Goal: Information Seeking & Learning: Learn about a topic

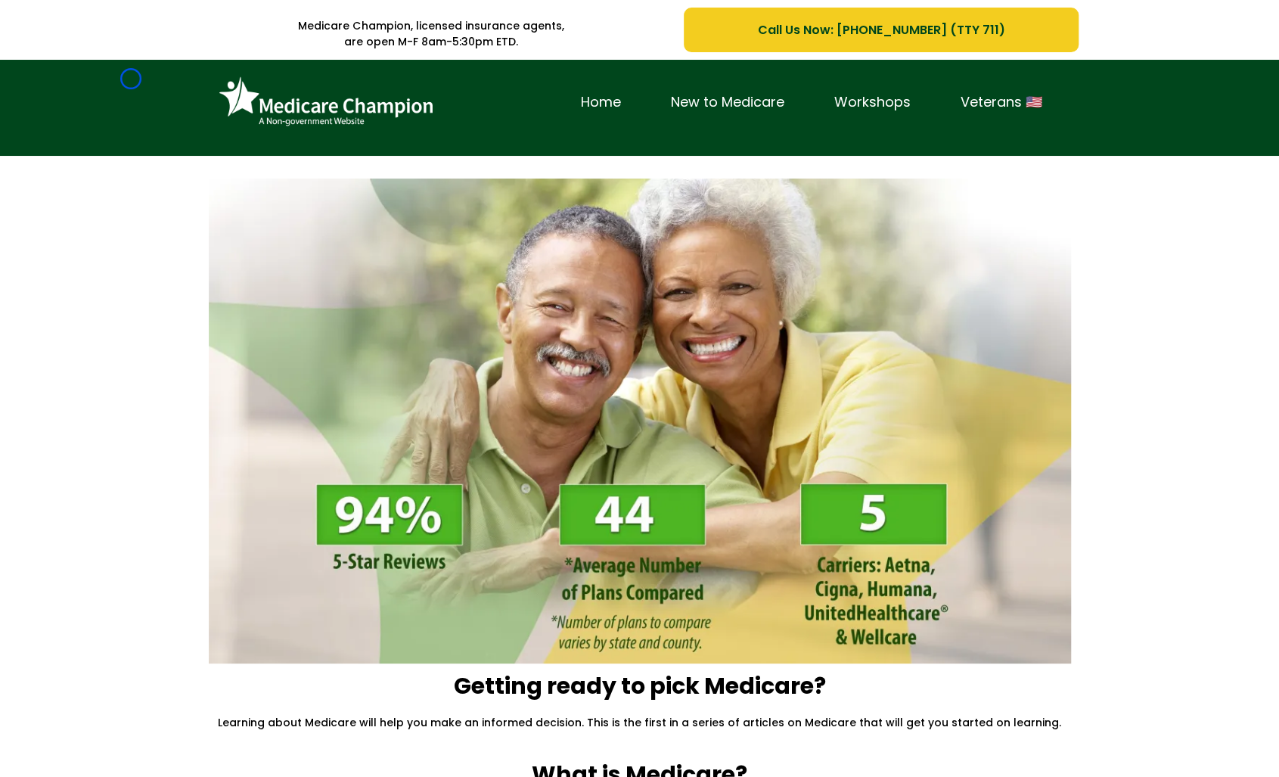
click at [131, 79] on div "Home New to Medicare Workshops Veterans 🇺🇸" at bounding box center [639, 108] width 1279 height 96
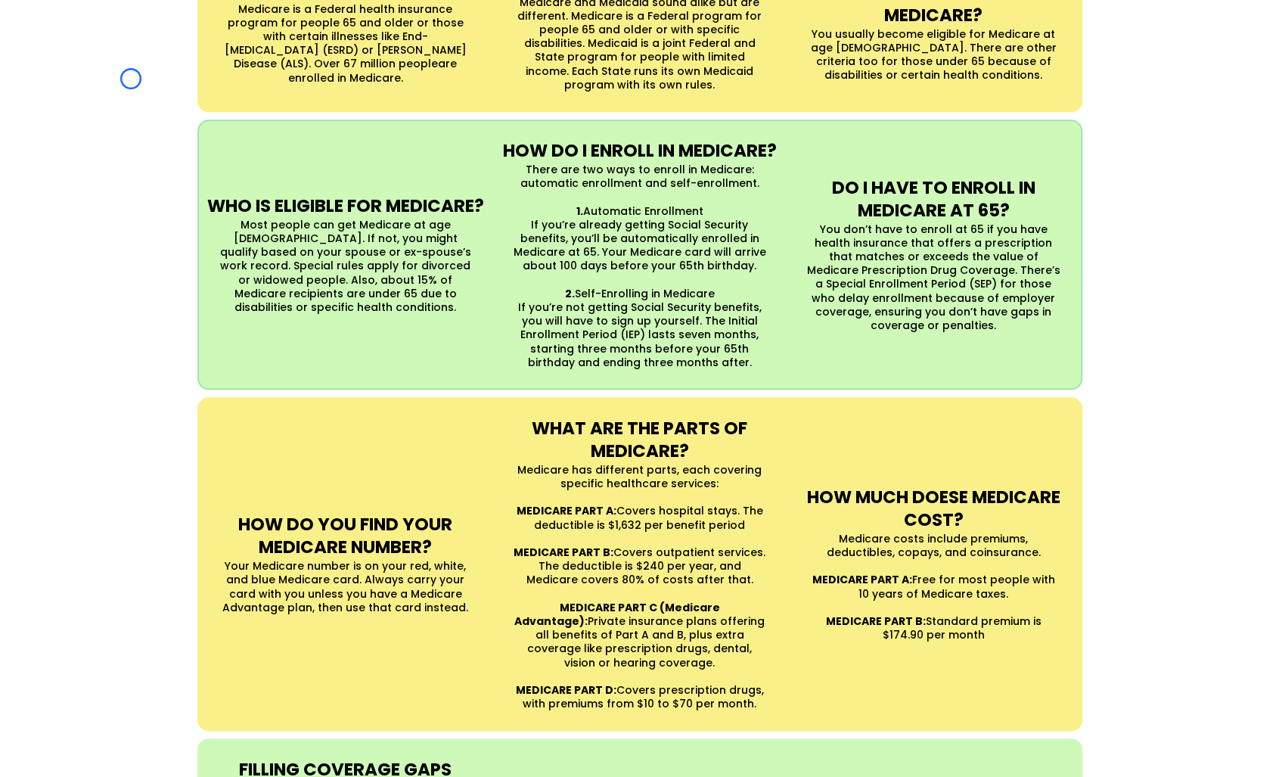
scroll to position [975, 0]
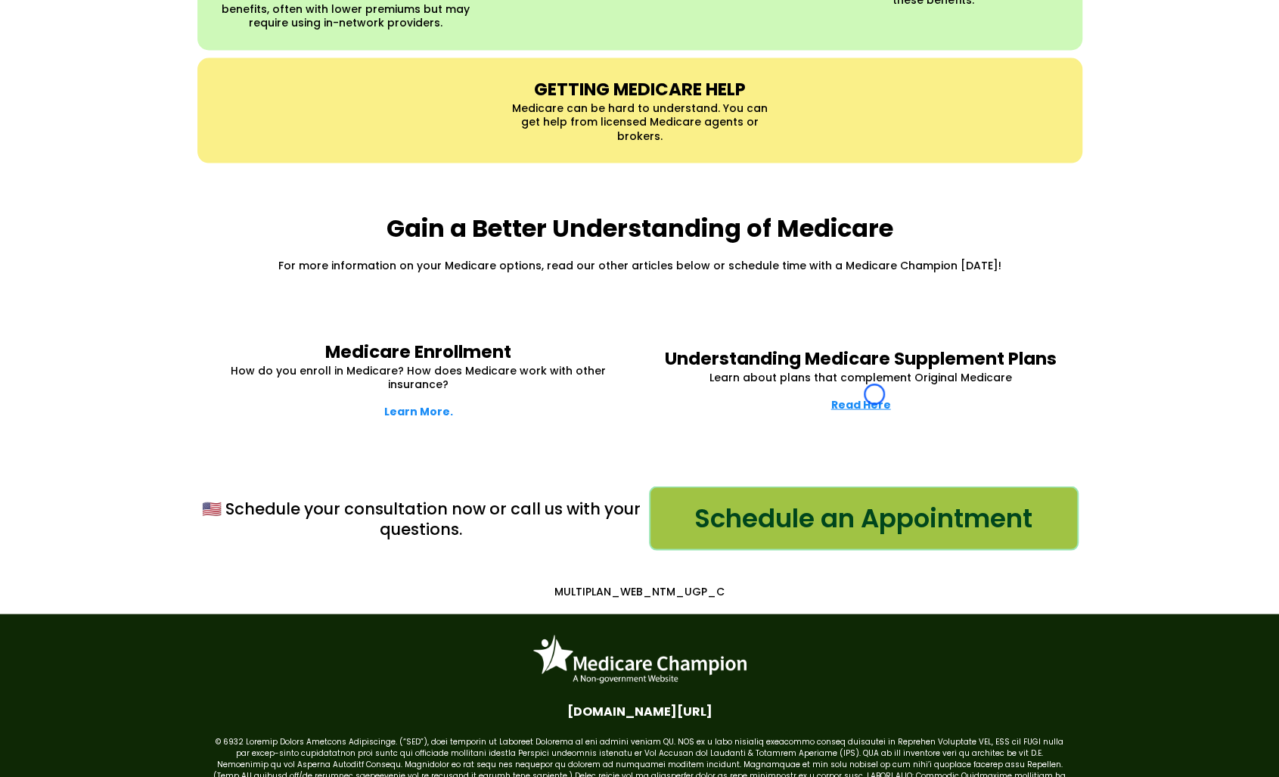
click at [874, 396] on strong "Read Here" at bounding box center [861, 403] width 60 height 15
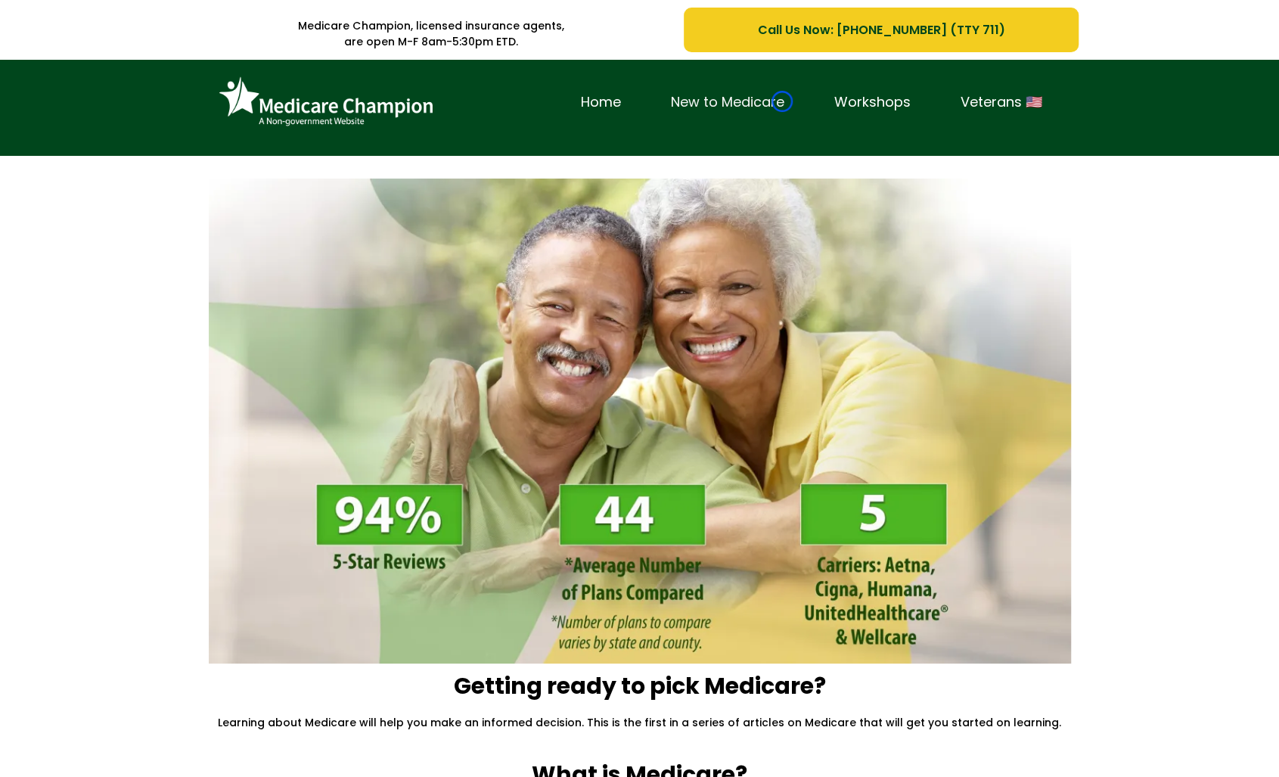
click at [782, 101] on link "New to Medicare" at bounding box center [727, 102] width 163 height 23
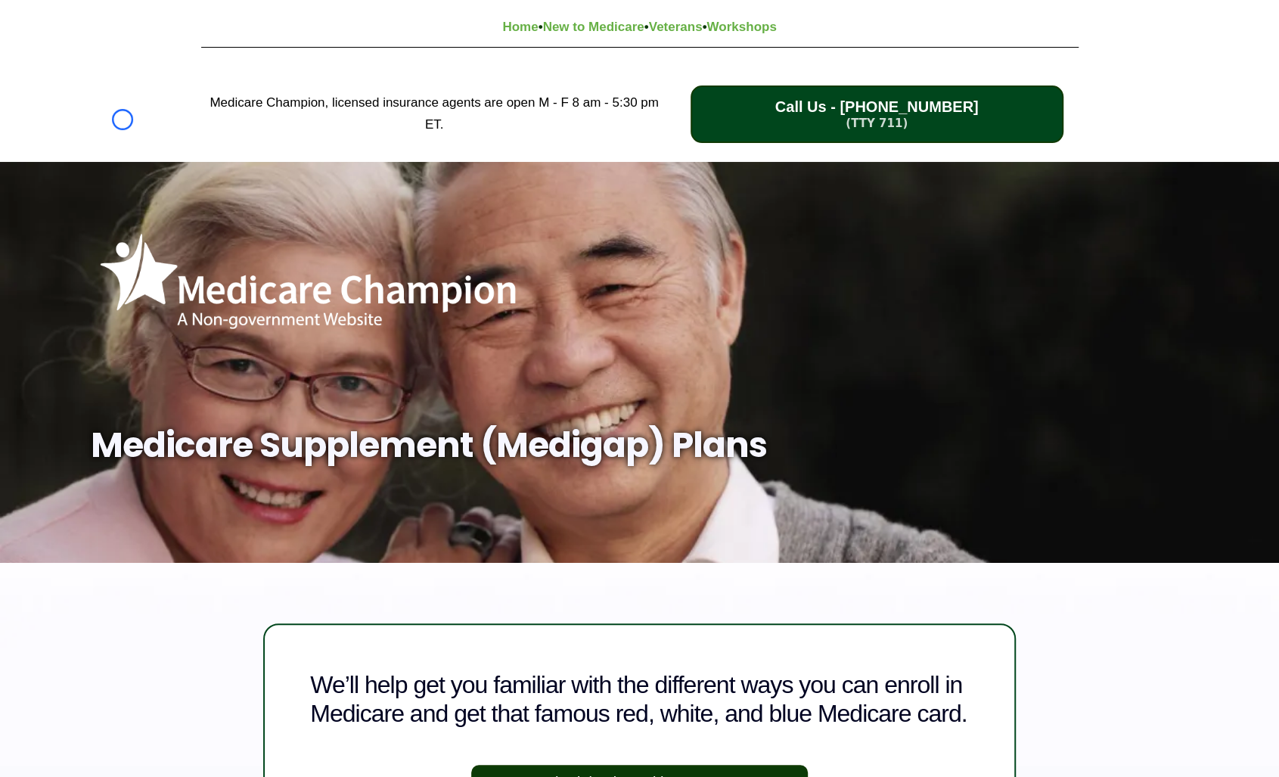
click at [122, 119] on div "Medicare Champion, licensed insurance agents are open M - F 8 am - 5:30 pm ET. …" at bounding box center [639, 114] width 1279 height 95
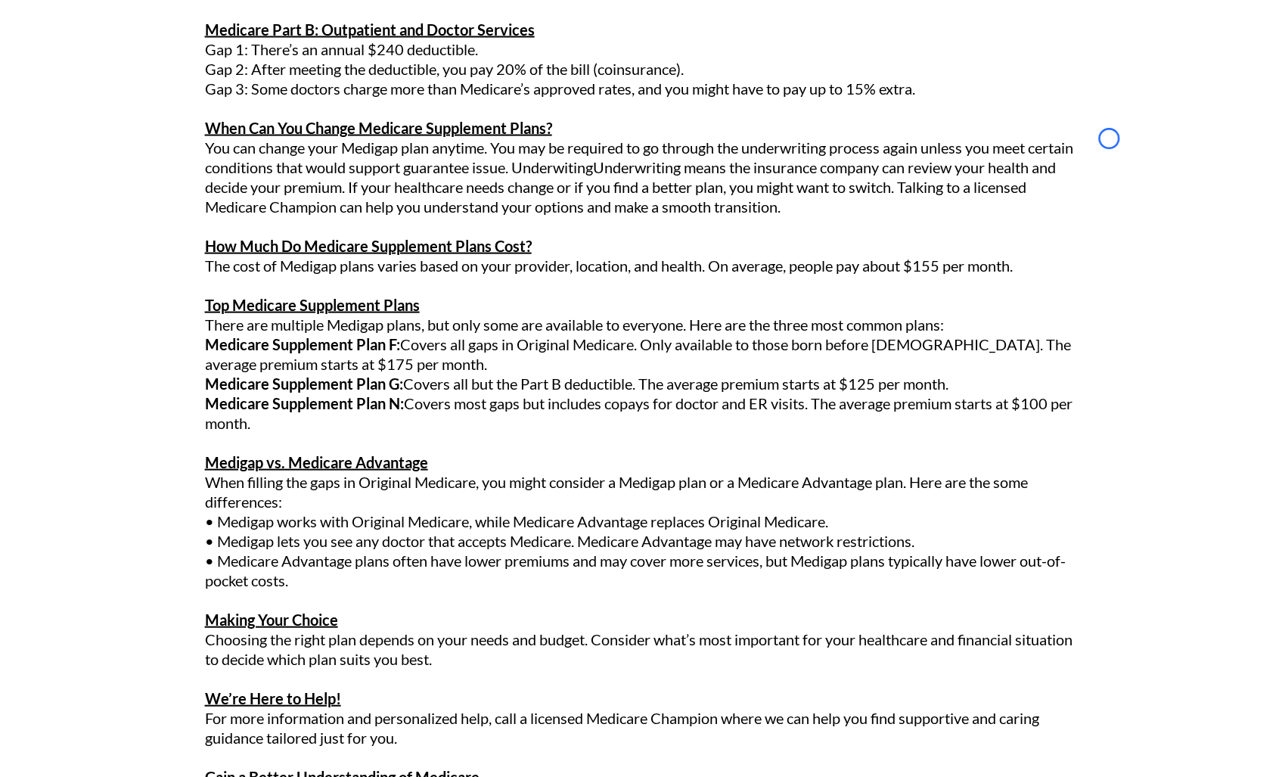
scroll to position [2093, 0]
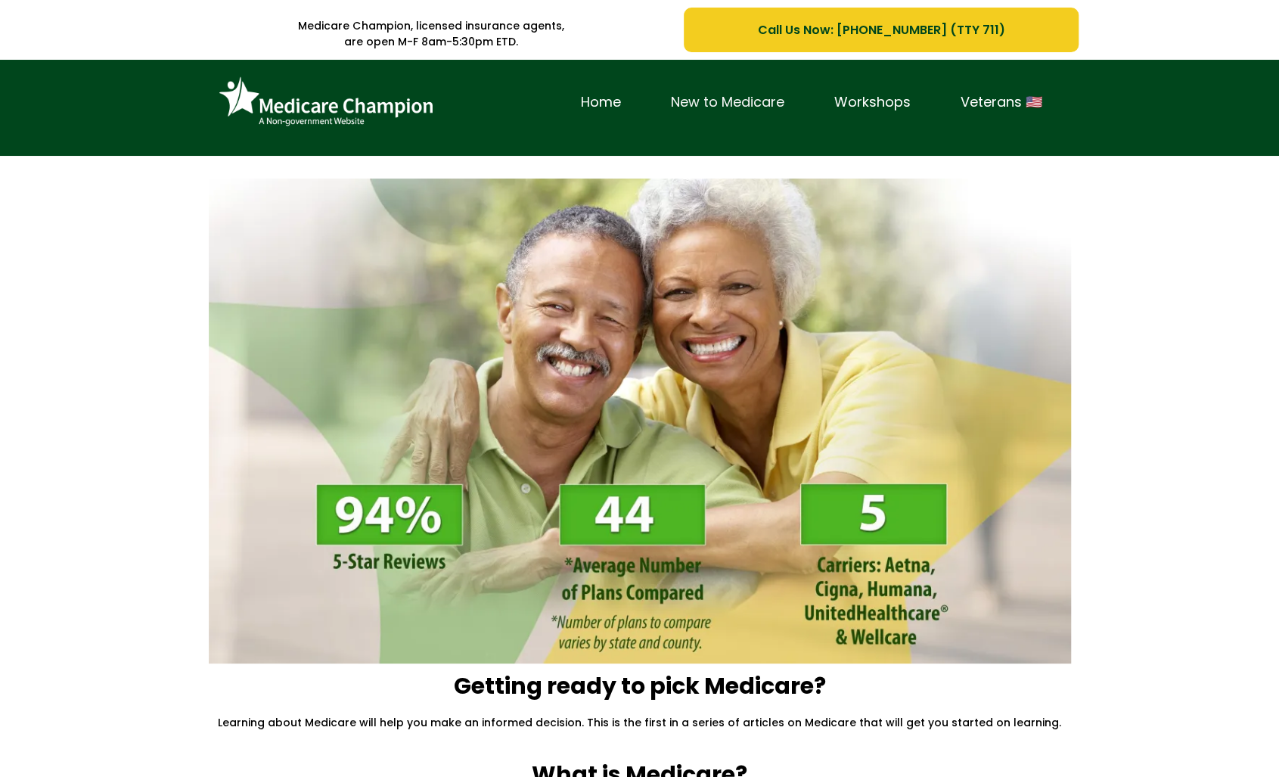
click at [782, 101] on link "New to Medicare" at bounding box center [727, 102] width 163 height 23
click at [105, 113] on div "Home New to Medicare Workshops Veterans 🇺🇸" at bounding box center [639, 108] width 1279 height 96
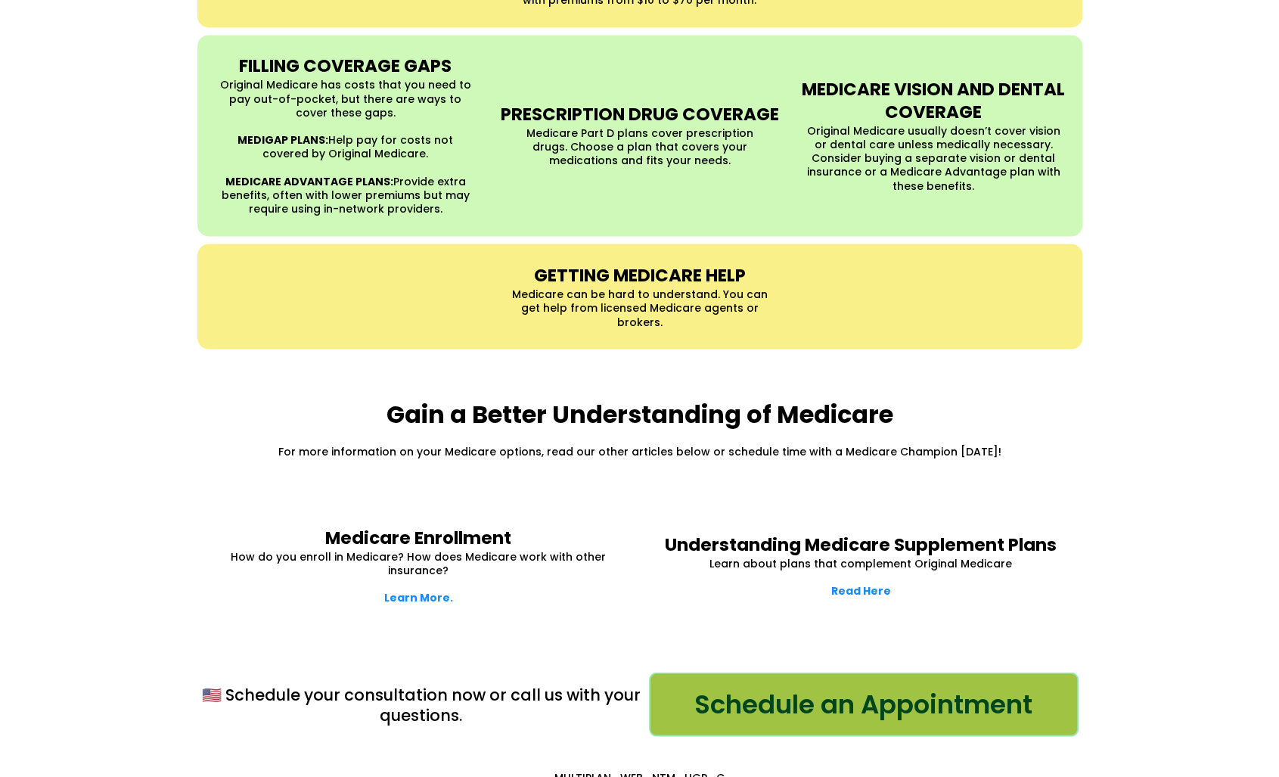
scroll to position [1760, 0]
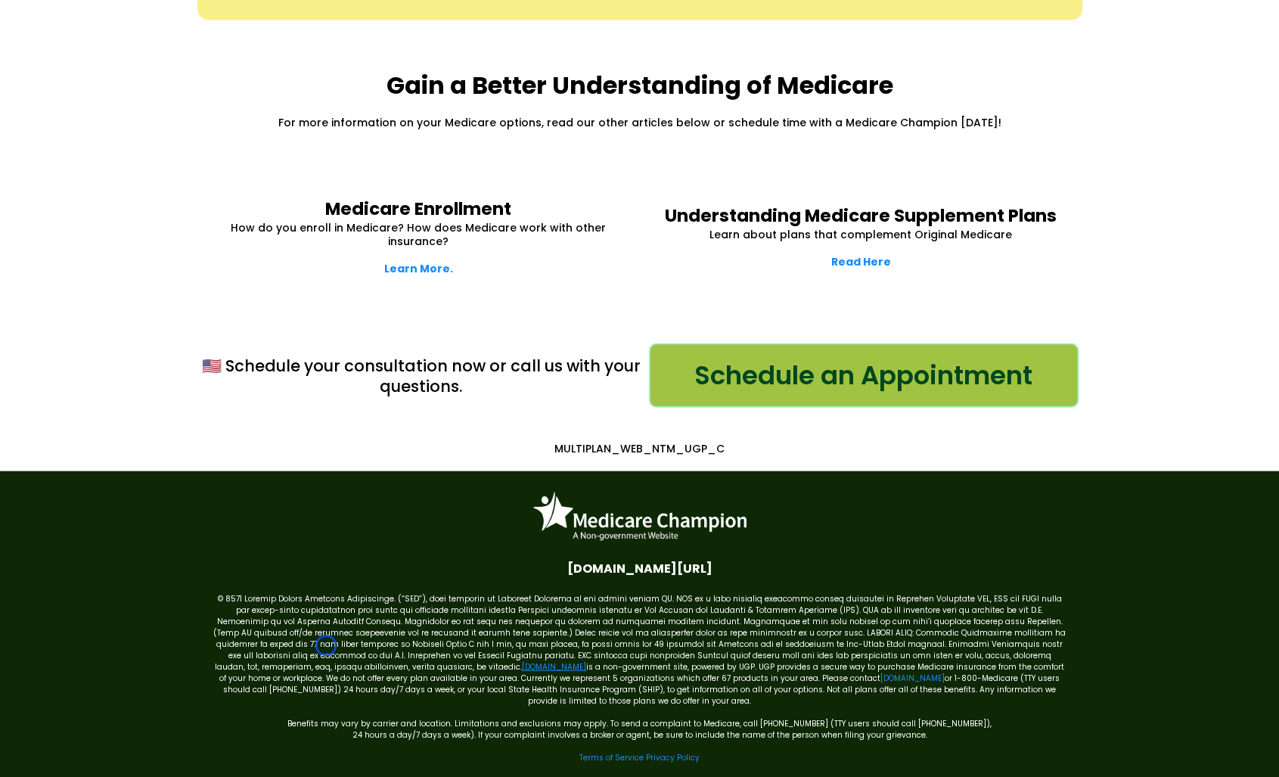
click at [522, 661] on link "[DOMAIN_NAME]" at bounding box center [554, 666] width 64 height 11
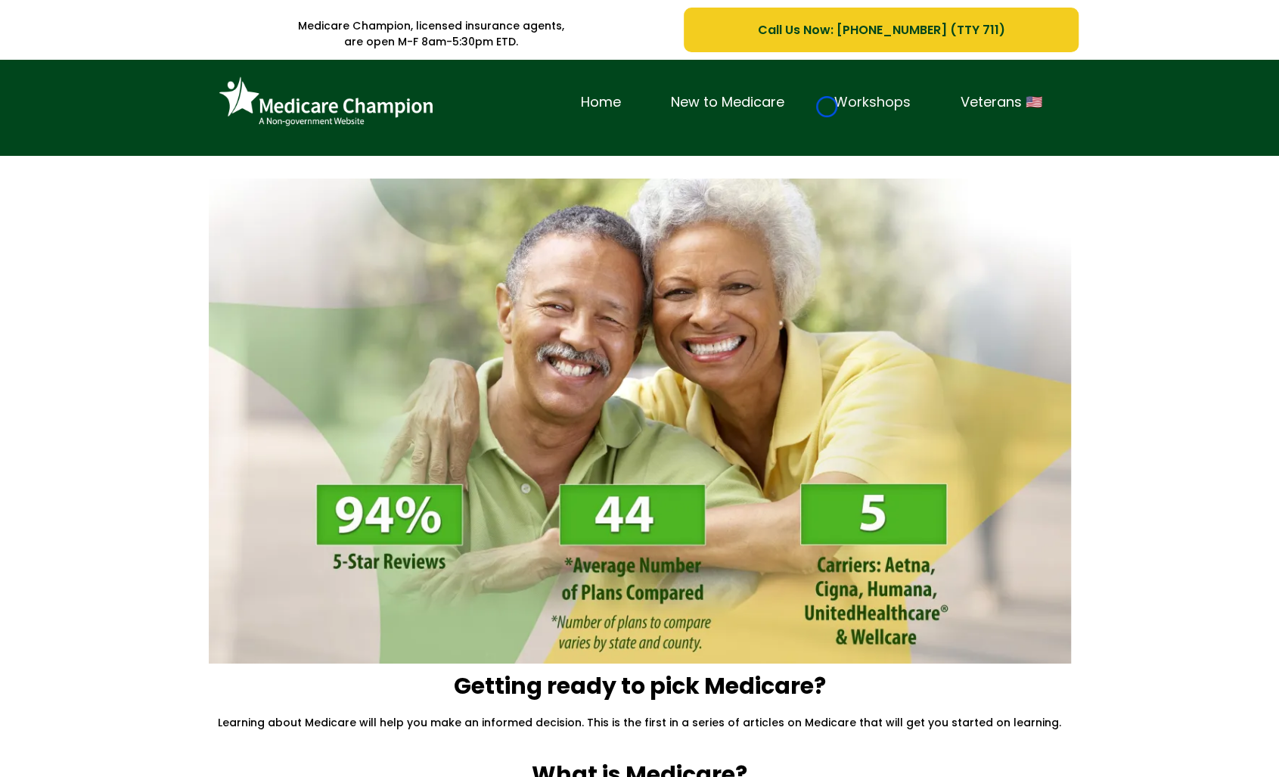
click at [826, 107] on link "Workshops" at bounding box center [872, 102] width 126 height 23
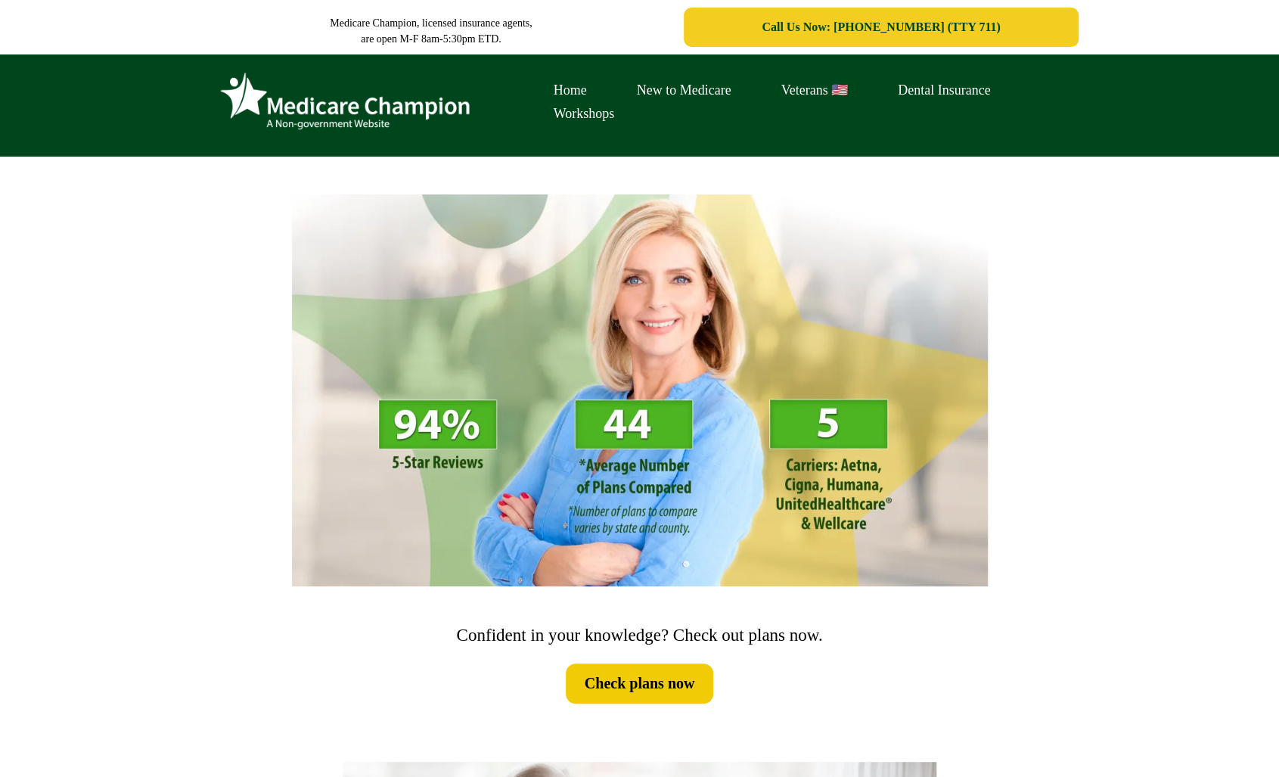
click at [126, 131] on div "Home New to Medicare Veterans 🇺🇸 Dental Insurance Workshops" at bounding box center [639, 105] width 1279 height 102
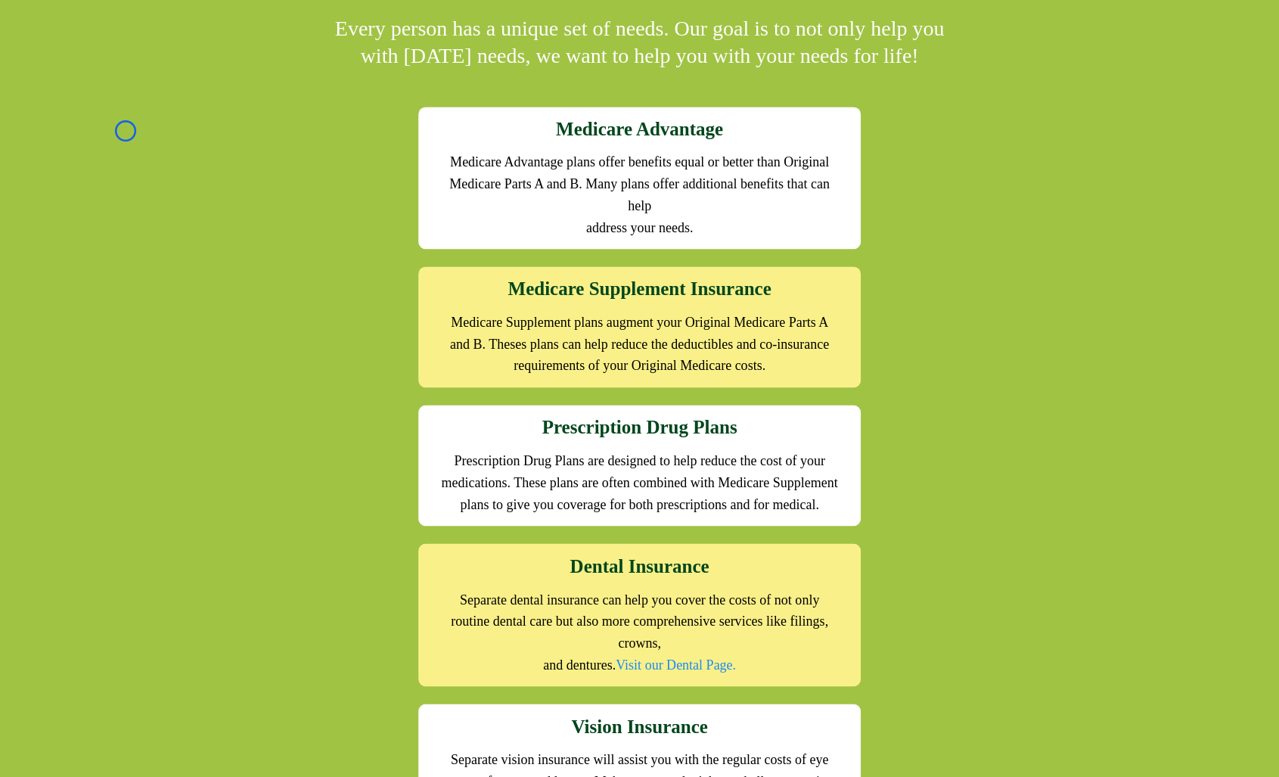
scroll to position [1472, 0]
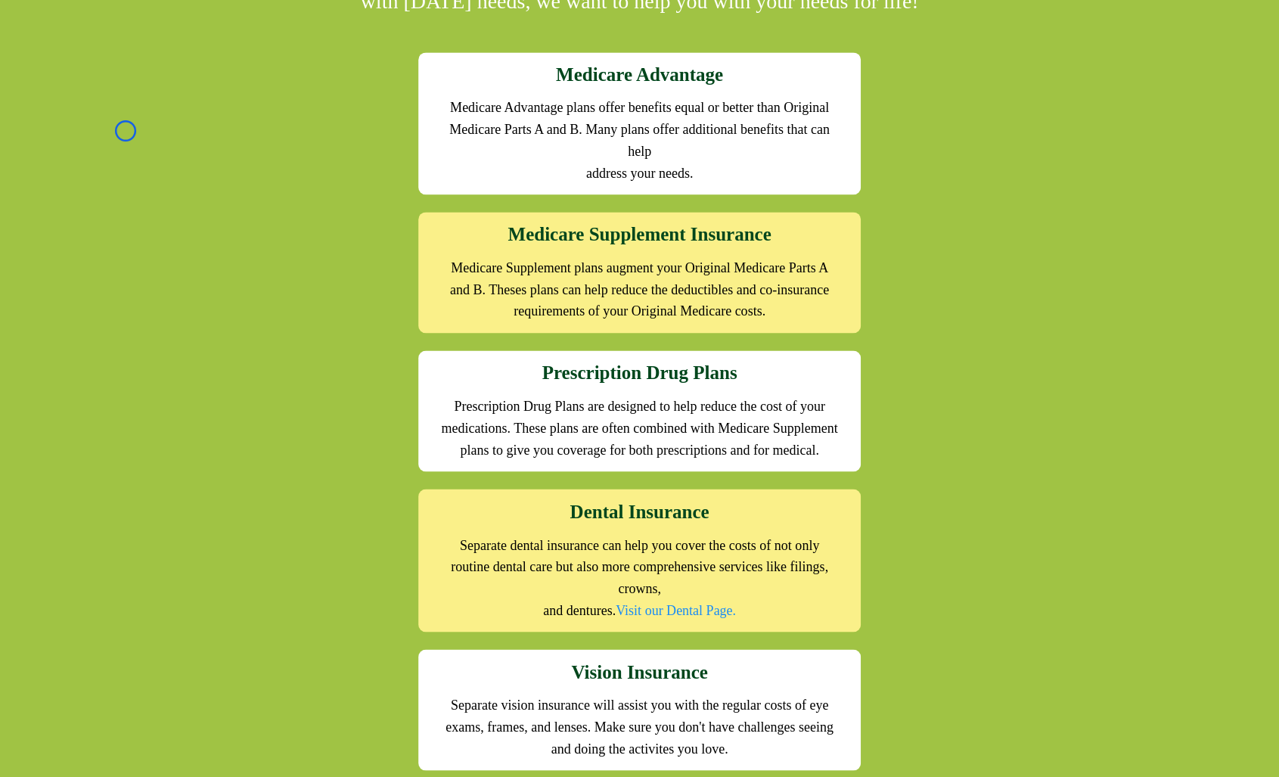
click at [126, 131] on div "We offer the full suite of options for Medicare recipients Every person has a u…" at bounding box center [639, 408] width 1279 height 1059
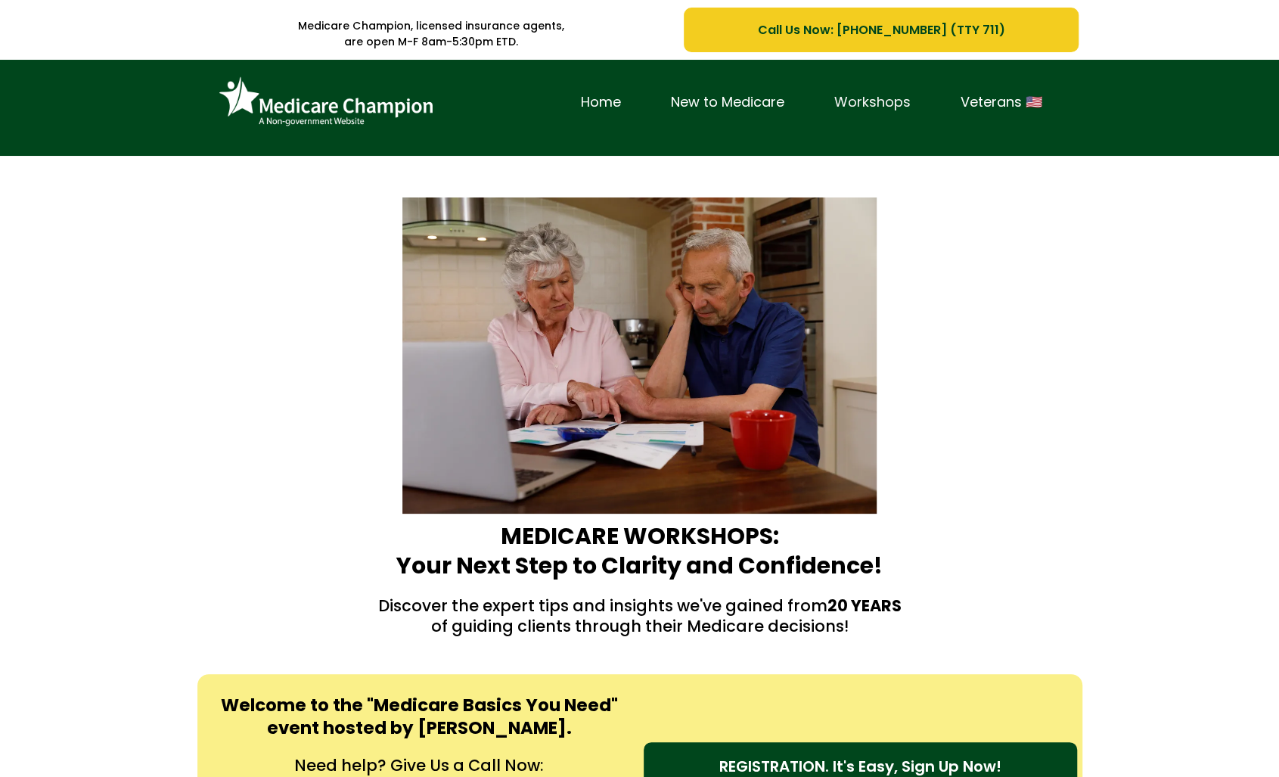
click at [826, 107] on link "Workshops" at bounding box center [872, 102] width 126 height 23
click at [133, 88] on div "Home New to Medicare Workshops Veterans 🇺🇸" at bounding box center [639, 108] width 1279 height 96
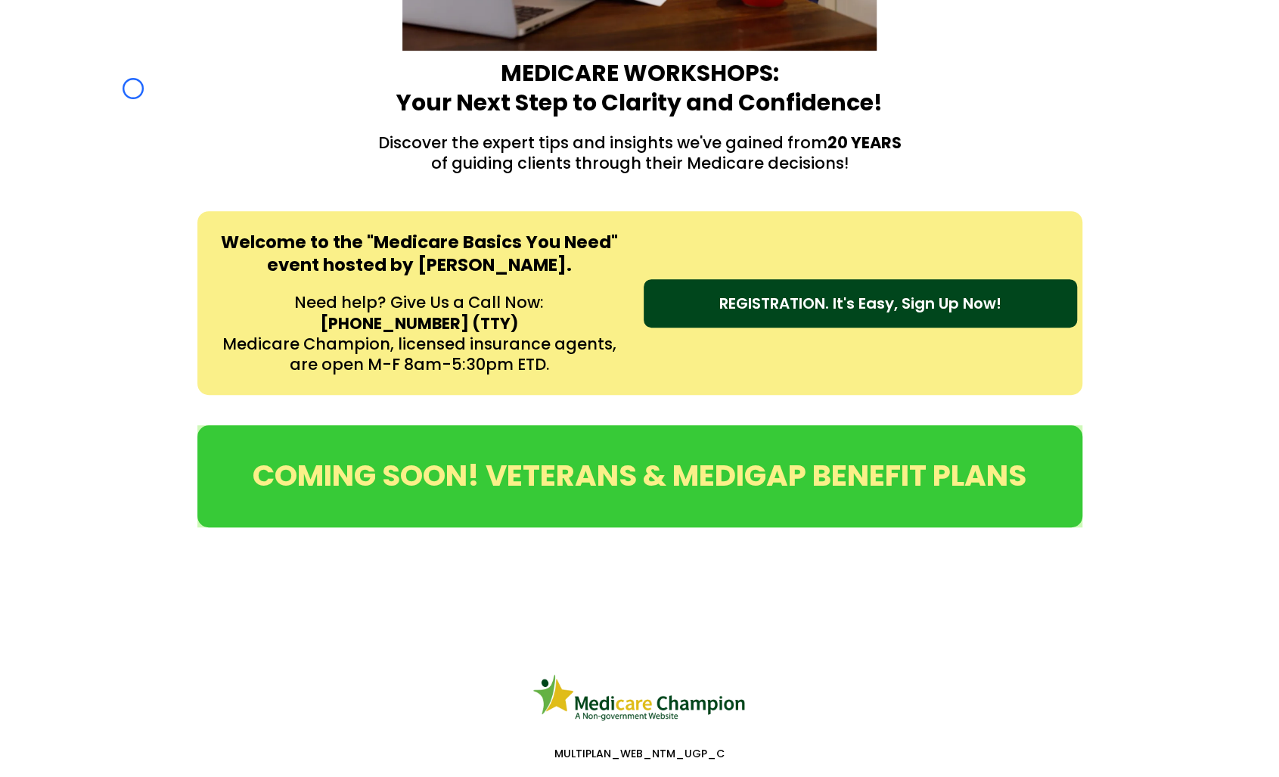
scroll to position [536, 0]
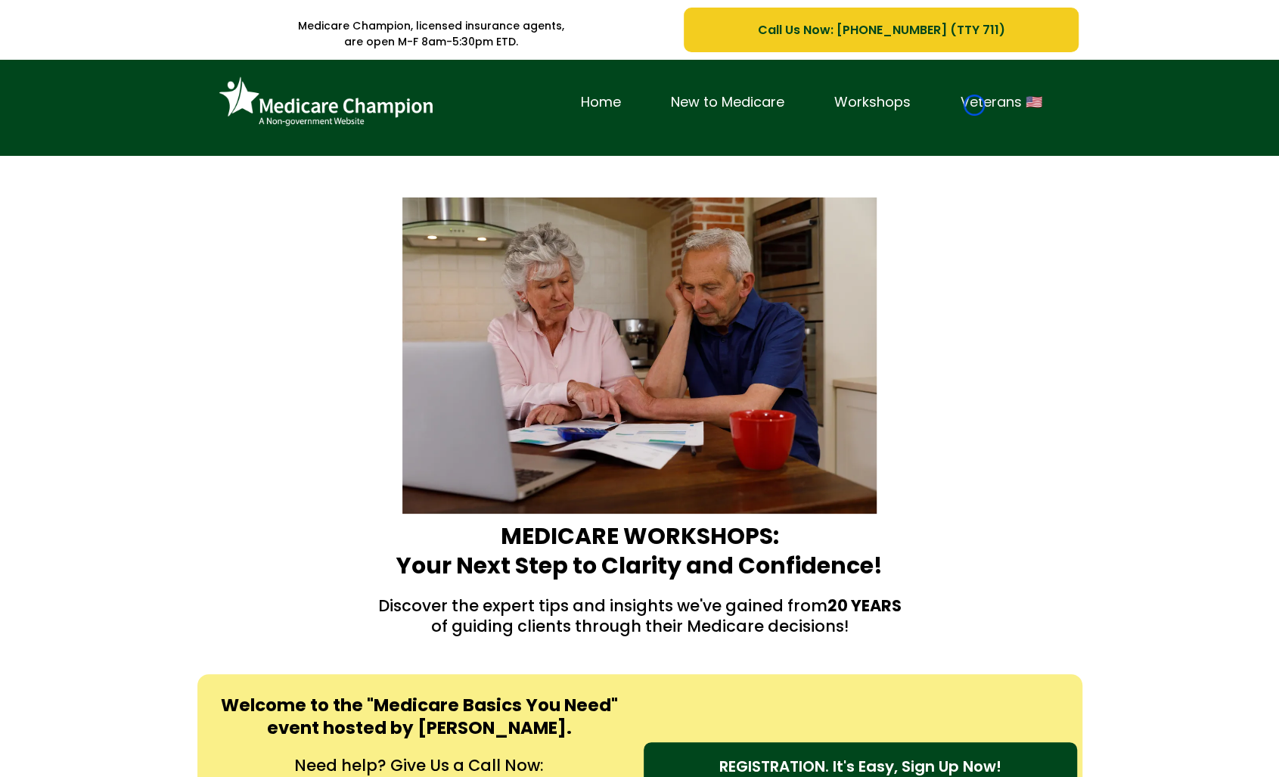
click at [974, 105] on link "Veterans 🇺🇸" at bounding box center [1001, 102] width 132 height 23
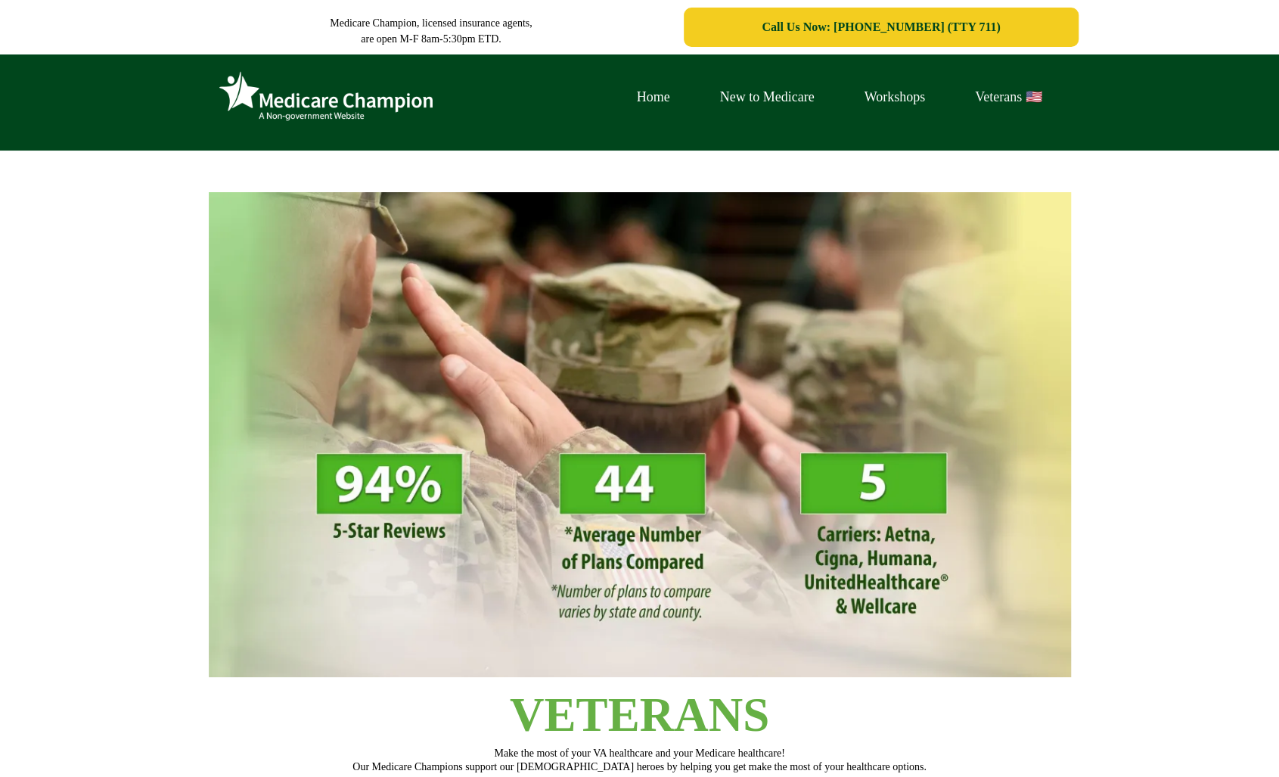
click at [974, 105] on link "Veterans 🇺🇸" at bounding box center [1008, 96] width 116 height 23
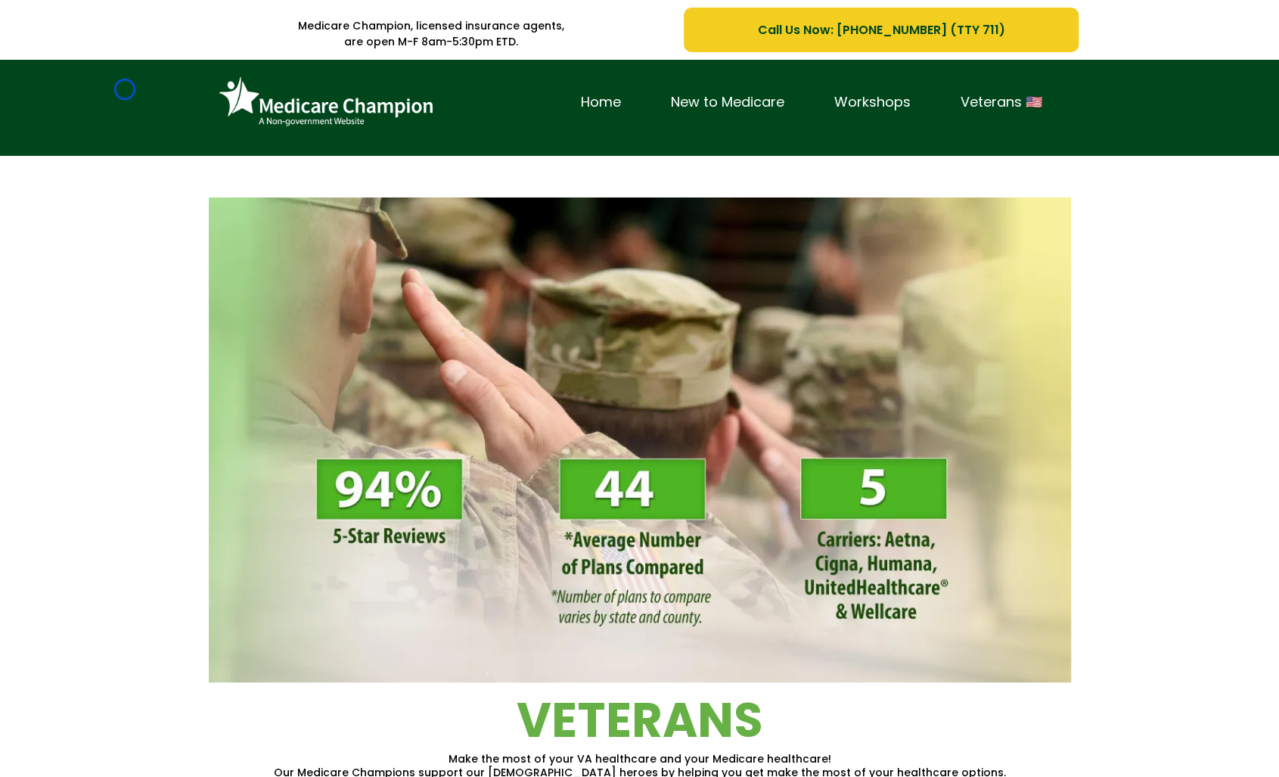
click at [125, 89] on div "Home New to Medicare Workshops Veterans 🇺🇸" at bounding box center [639, 108] width 1279 height 96
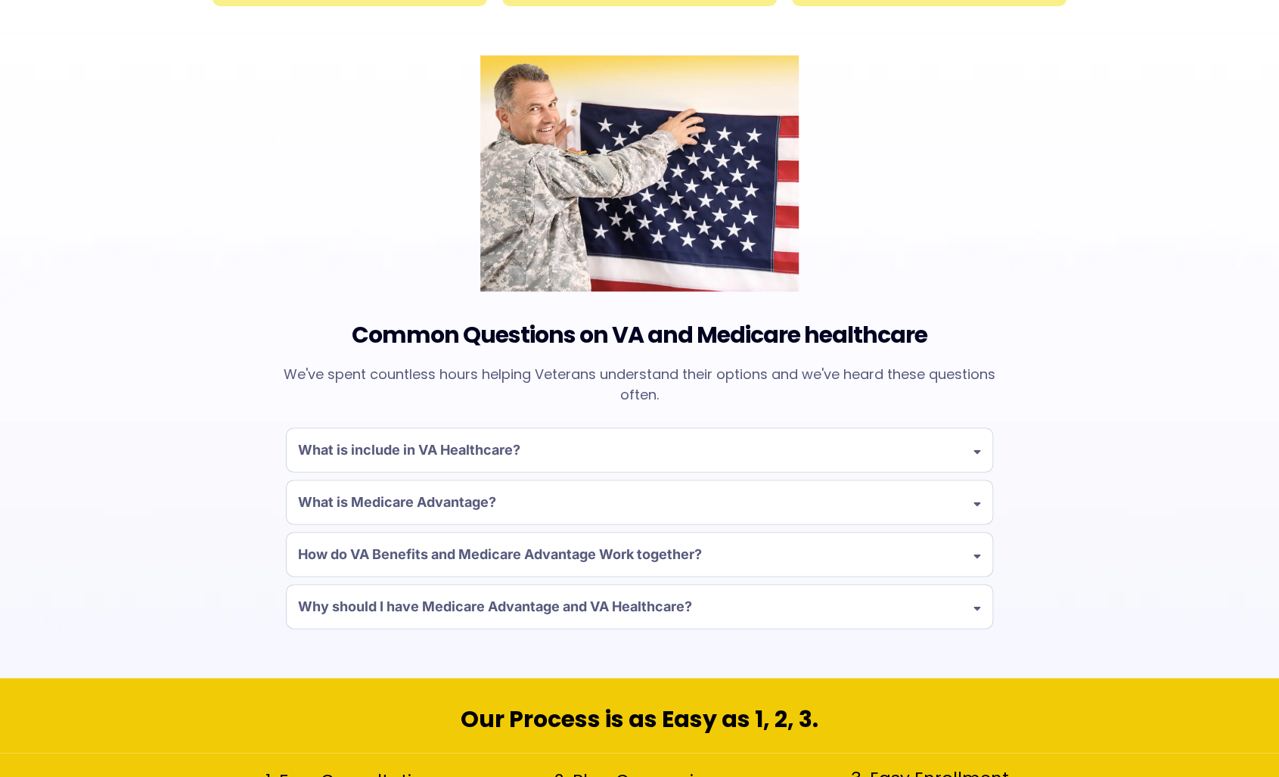
scroll to position [1130, 0]
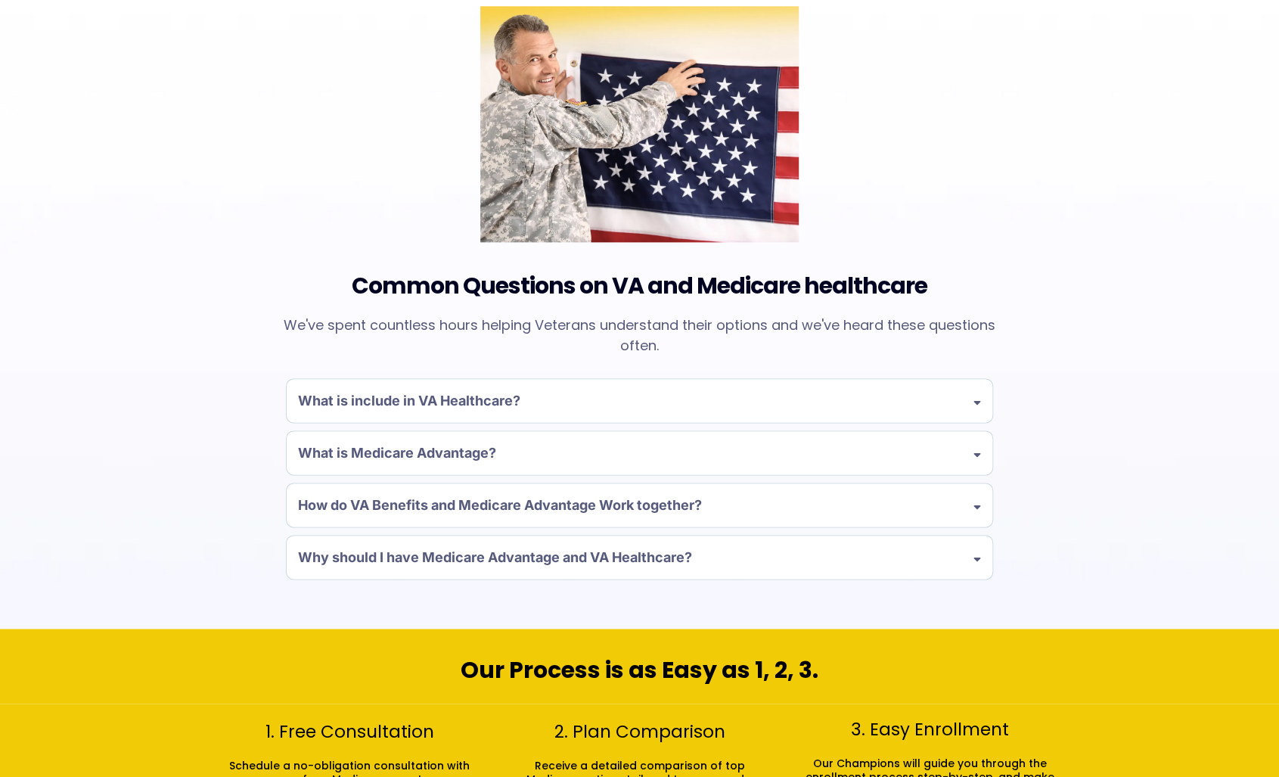
click at [125, 89] on div "Common Questions on VA and Medicare healthcare We've spent countless hours help…" at bounding box center [639, 305] width 1279 height 645
